Goal: Task Accomplishment & Management: Complete application form

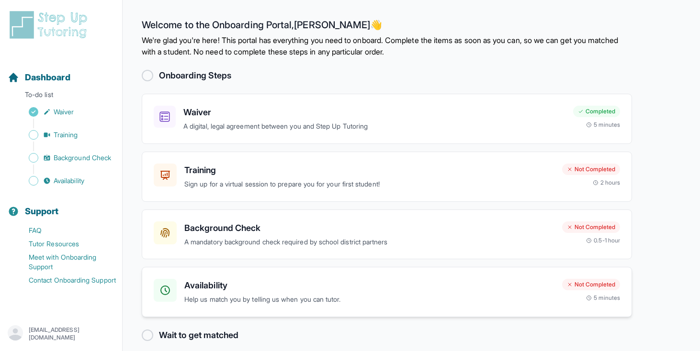
click at [259, 287] on h3 "Availability" at bounding box center [369, 285] width 370 height 13
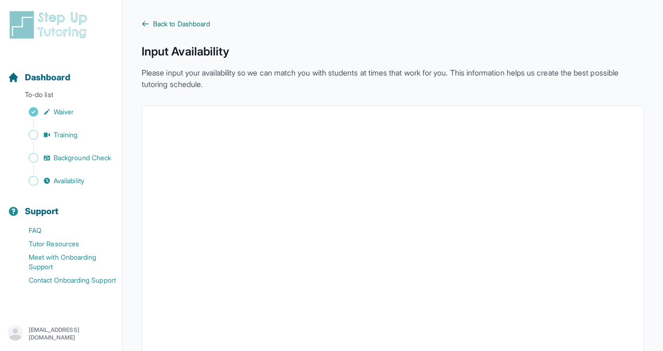
click at [198, 26] on span "Back to Dashboard" at bounding box center [181, 24] width 57 height 10
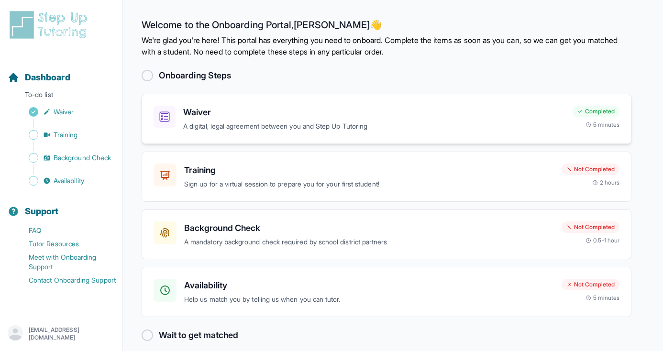
scroll to position [10, 0]
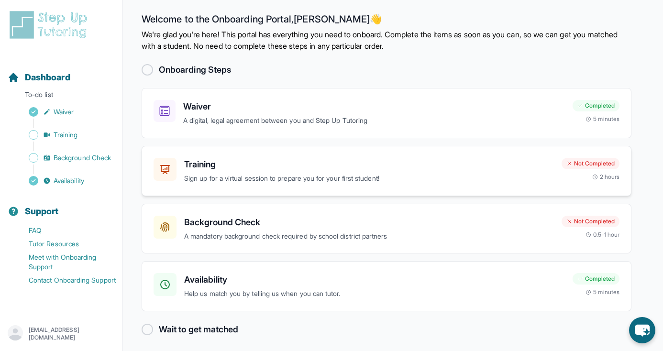
scroll to position [10, 0]
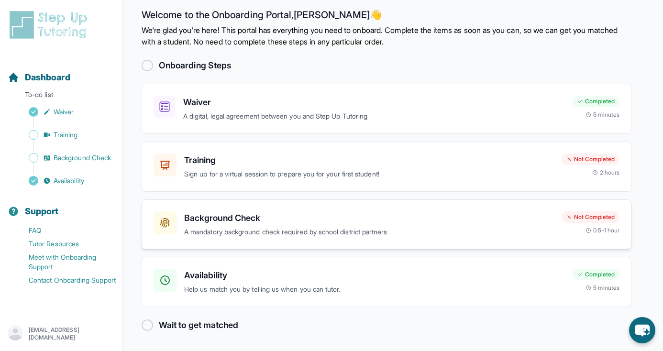
click at [213, 212] on h3 "Background Check" at bounding box center [369, 218] width 370 height 13
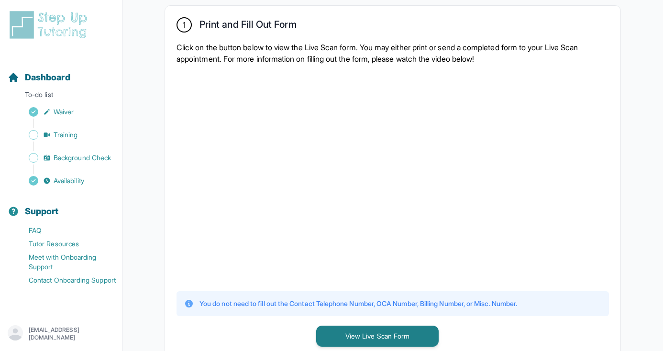
scroll to position [192, 0]
